Goal: Transaction & Acquisition: Purchase product/service

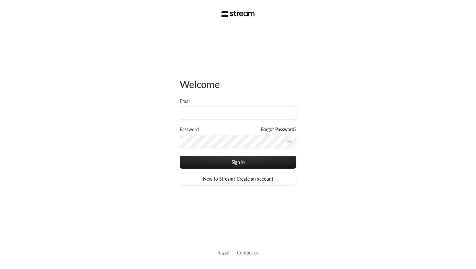
type input "technology+v2@streampay.sa"
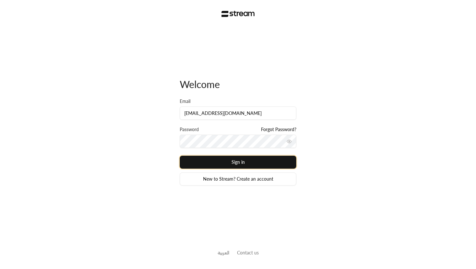
click at [240, 156] on button "Sign in" at bounding box center [238, 162] width 117 height 13
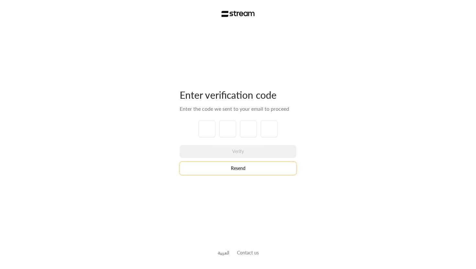
click at [233, 167] on button "Resend" at bounding box center [238, 168] width 117 height 13
click at [233, 13] on img at bounding box center [237, 14] width 33 height 6
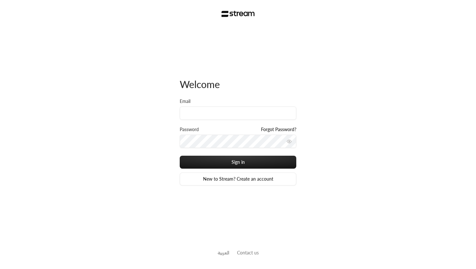
type input "[EMAIL_ADDRESS][DOMAIN_NAME]"
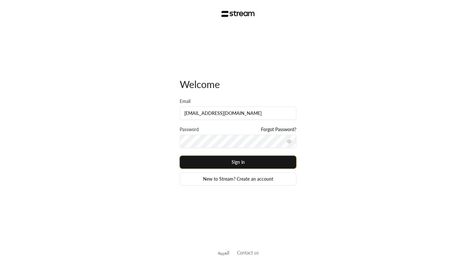
click at [230, 162] on button "Sign in" at bounding box center [238, 162] width 117 height 13
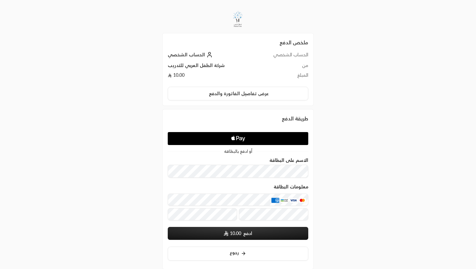
scroll to position [12, 0]
